Goal: Entertainment & Leisure: Browse casually

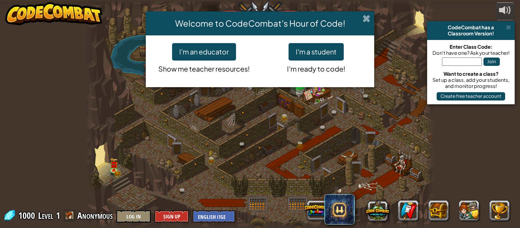
click at [367, 21] on span at bounding box center [366, 18] width 8 height 8
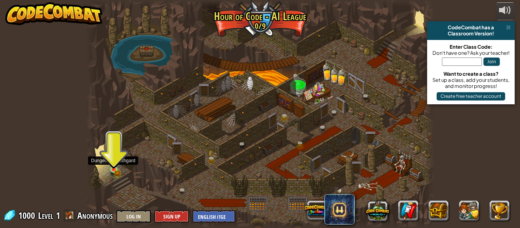
click at [116, 167] on img at bounding box center [114, 161] width 8 height 18
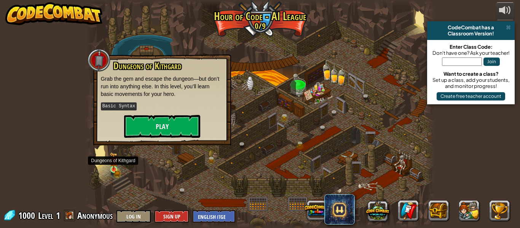
click at [116, 167] on img at bounding box center [114, 161] width 8 height 18
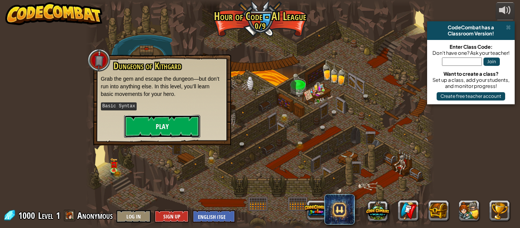
click at [173, 124] on button "Play" at bounding box center [162, 126] width 76 height 23
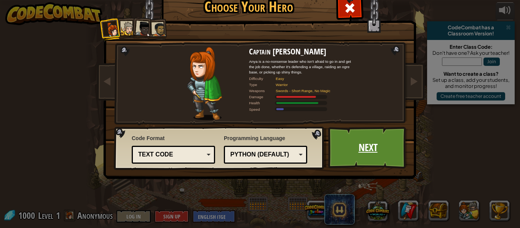
click at [390, 153] on link "Next" at bounding box center [368, 148] width 80 height 42
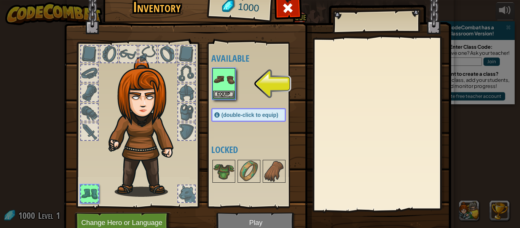
drag, startPoint x: 187, startPoint y: 131, endPoint x: 169, endPoint y: 143, distance: 21.3
click at [169, 143] on div at bounding box center [138, 122] width 126 height 171
click at [221, 81] on img at bounding box center [223, 79] width 21 height 21
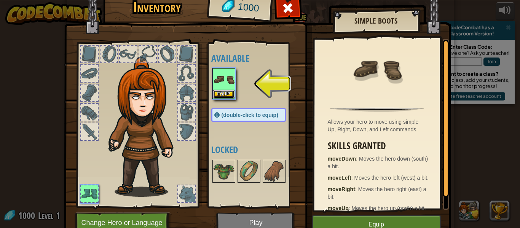
click at [231, 96] on button "Equip" at bounding box center [223, 94] width 21 height 8
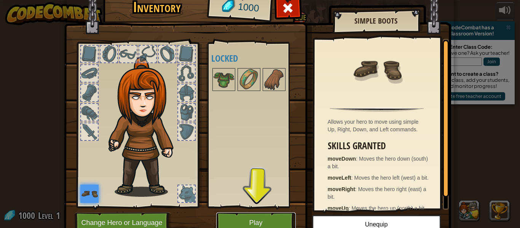
click at [277, 220] on button "Play" at bounding box center [256, 222] width 80 height 21
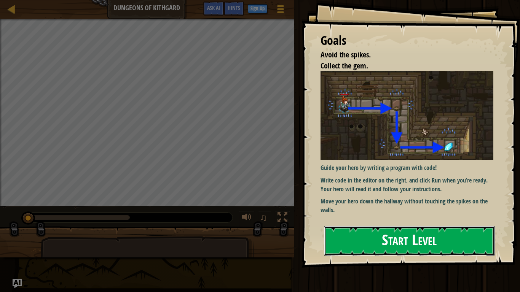
click at [418, 228] on button "Start Level" at bounding box center [409, 241] width 171 height 30
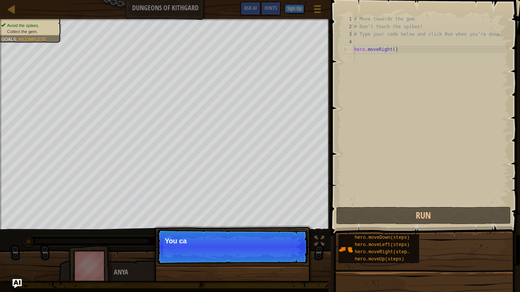
click at [290, 228] on p "Continue You ca" at bounding box center [232, 247] width 151 height 35
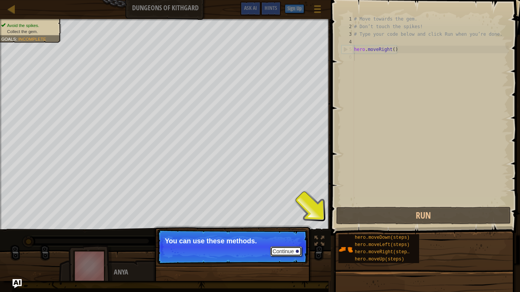
click at [282, 228] on button "Continue" at bounding box center [286, 252] width 32 height 10
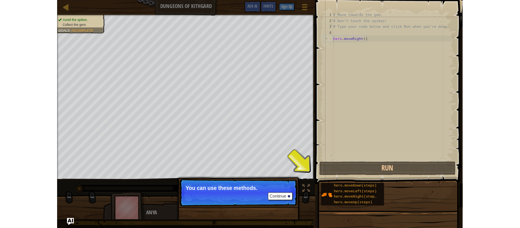
scroll to position [3, 0]
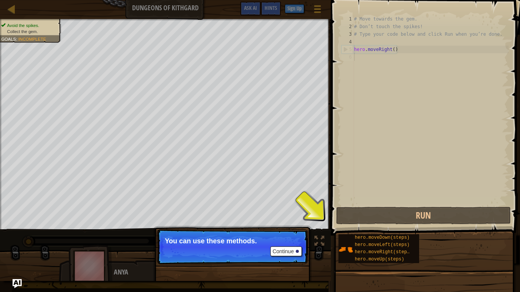
click at [282, 228] on p "Continue You can use these methods." at bounding box center [232, 247] width 151 height 35
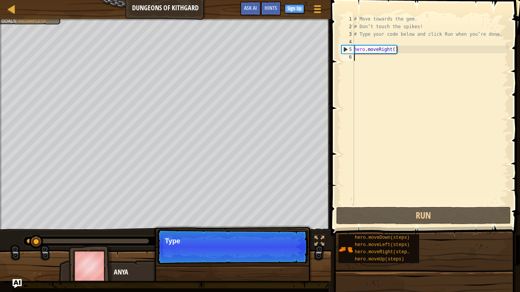
click at [282, 228] on p "Continue Type" at bounding box center [232, 247] width 151 height 35
click at [282, 228] on p "Continue Type your co" at bounding box center [232, 247] width 151 height 35
